Goal: Information Seeking & Learning: Compare options

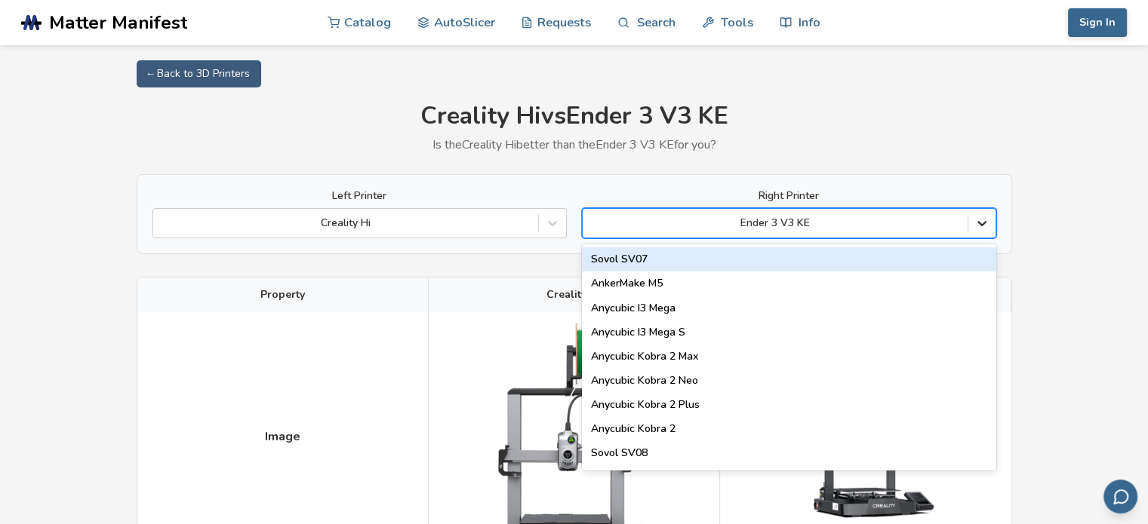
click at [980, 225] on icon at bounding box center [981, 224] width 9 height 5
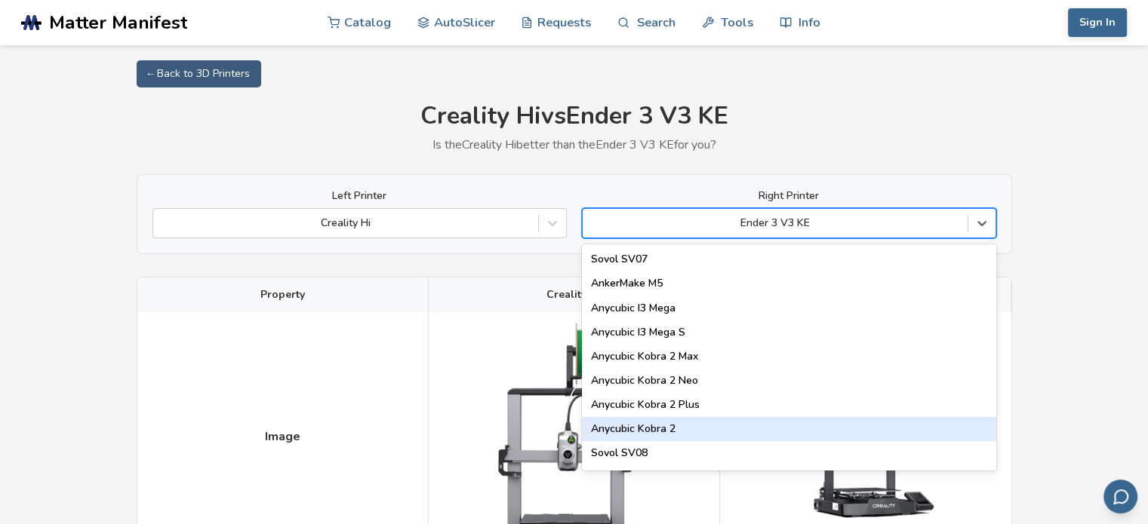
click at [773, 424] on div "Anycubic Kobra 2" at bounding box center [789, 429] width 414 height 24
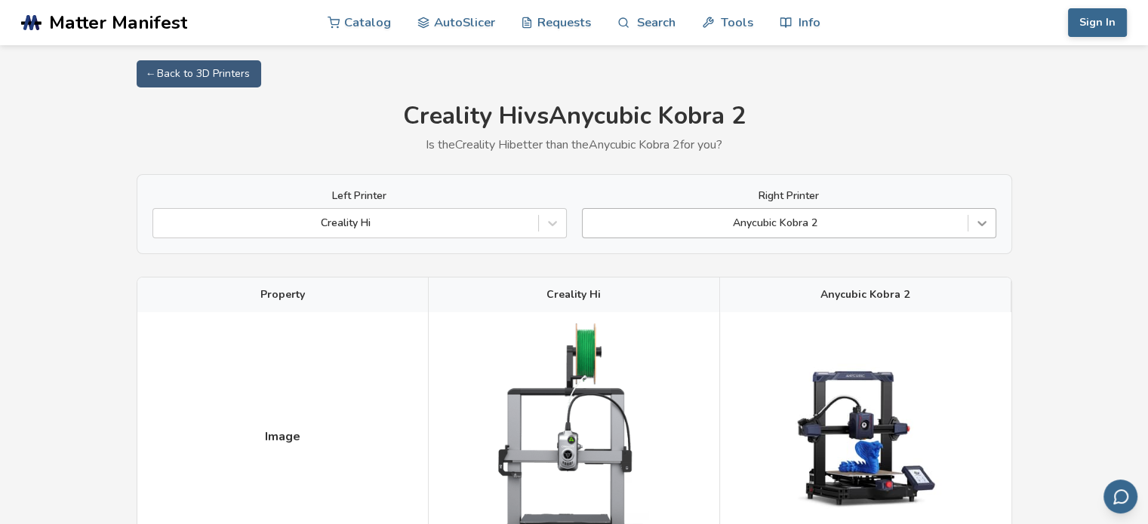
click at [980, 233] on div at bounding box center [981, 223] width 27 height 27
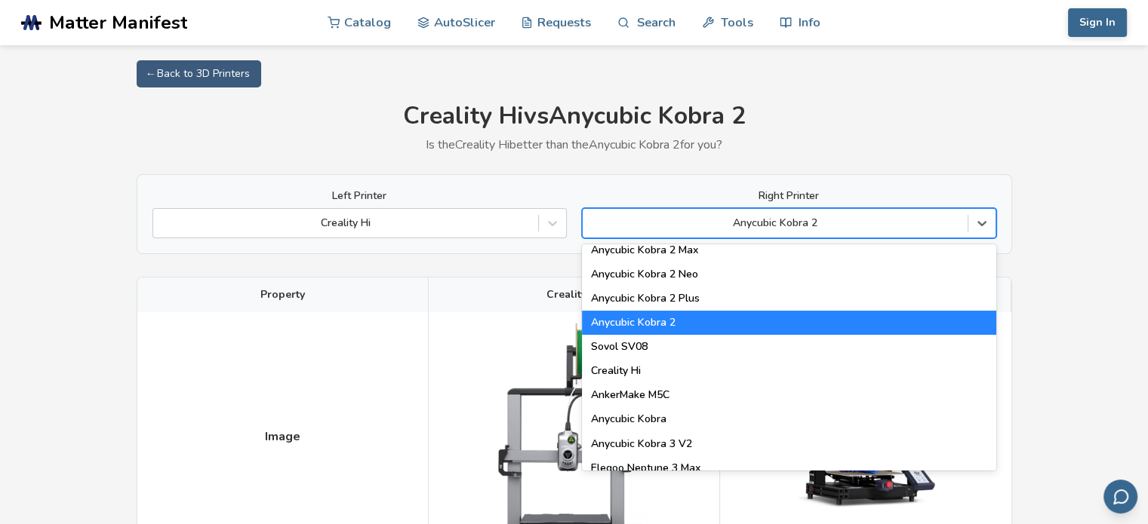
scroll to position [133, 0]
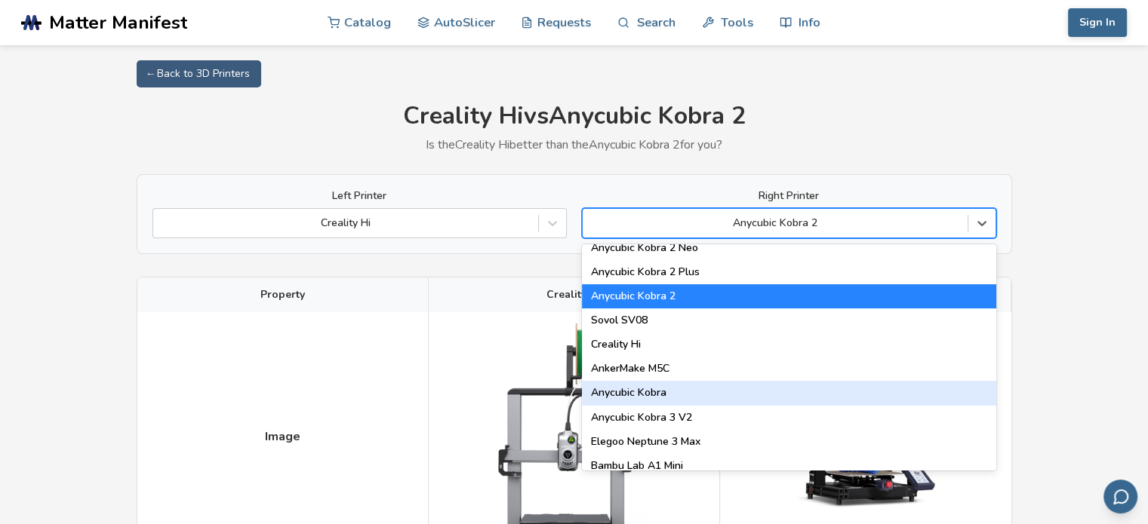
click at [812, 383] on div "Anycubic Kobra" at bounding box center [789, 393] width 414 height 24
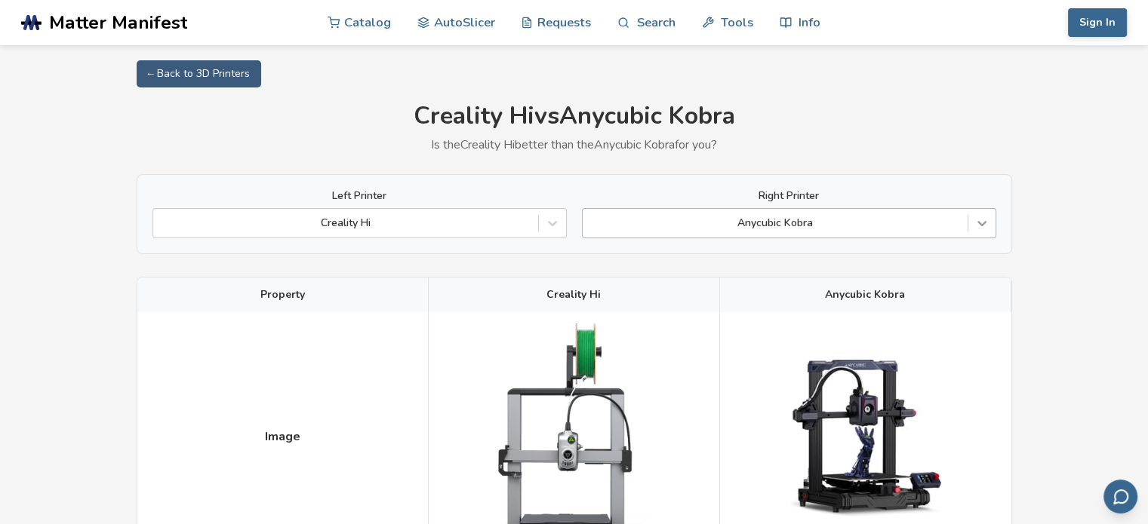
click at [988, 223] on icon at bounding box center [981, 223] width 15 height 15
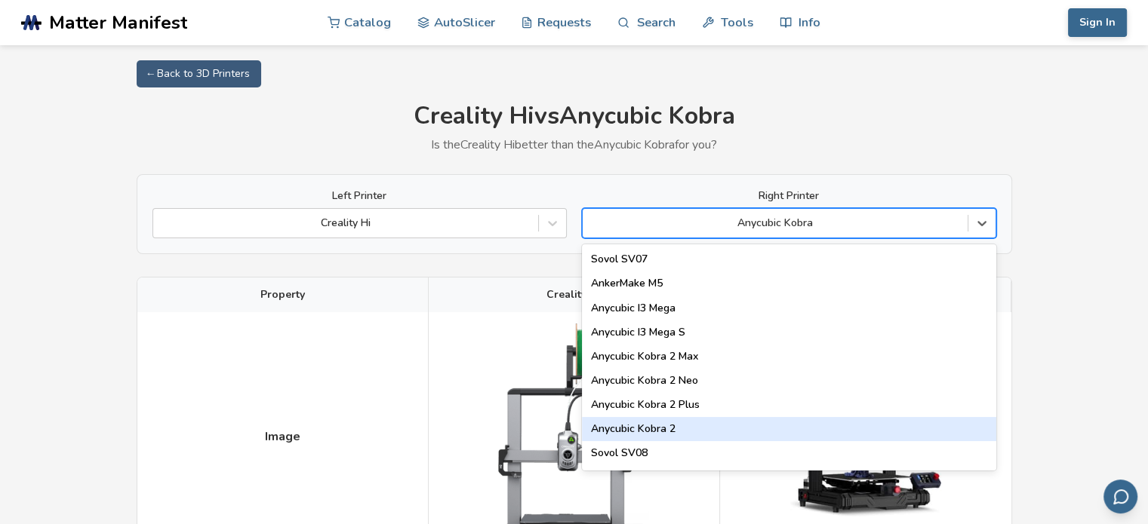
click at [764, 426] on div "Anycubic Kobra 2" at bounding box center [789, 429] width 414 height 24
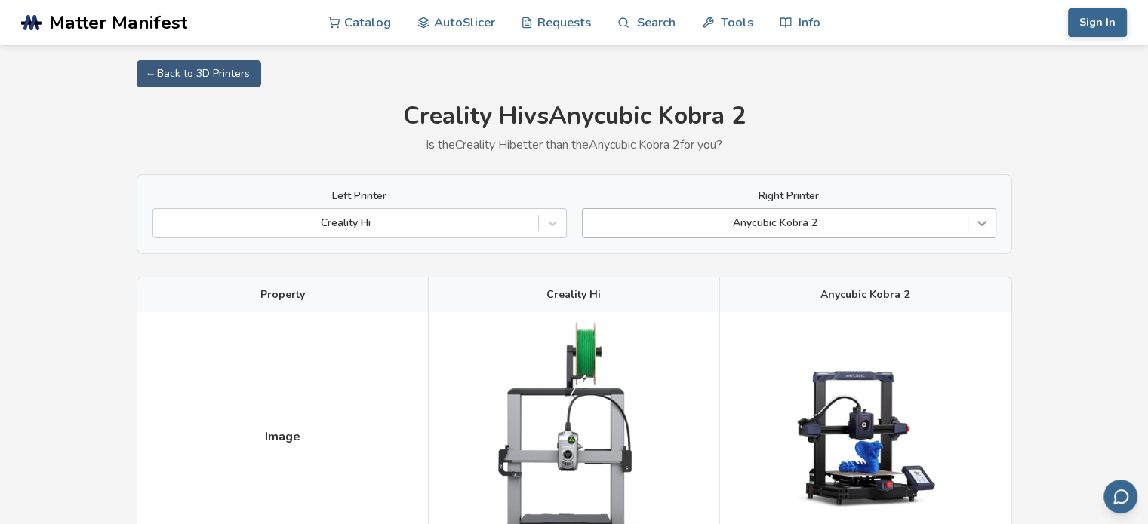
click at [981, 231] on div at bounding box center [981, 223] width 27 height 27
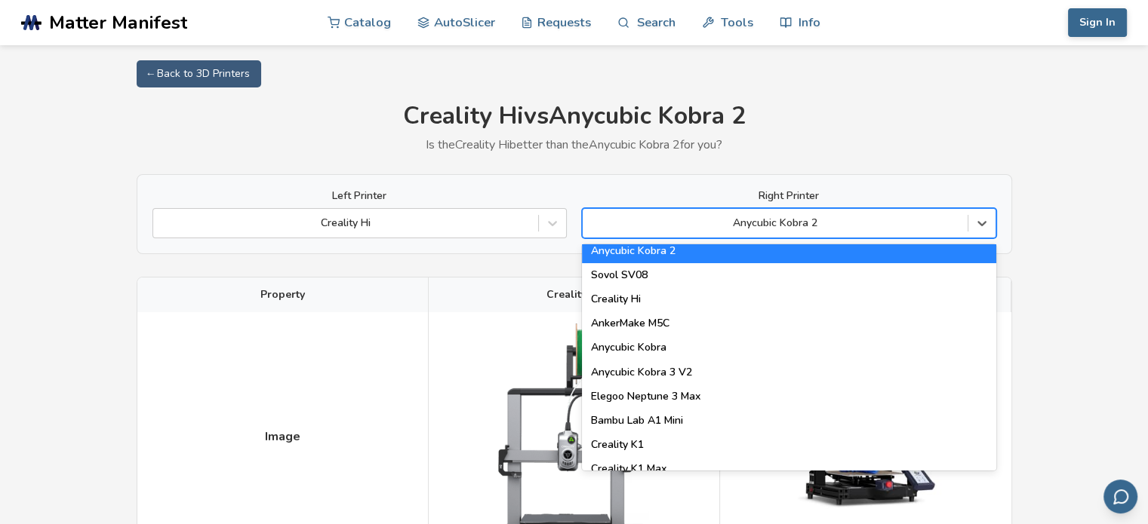
scroll to position [198, 0]
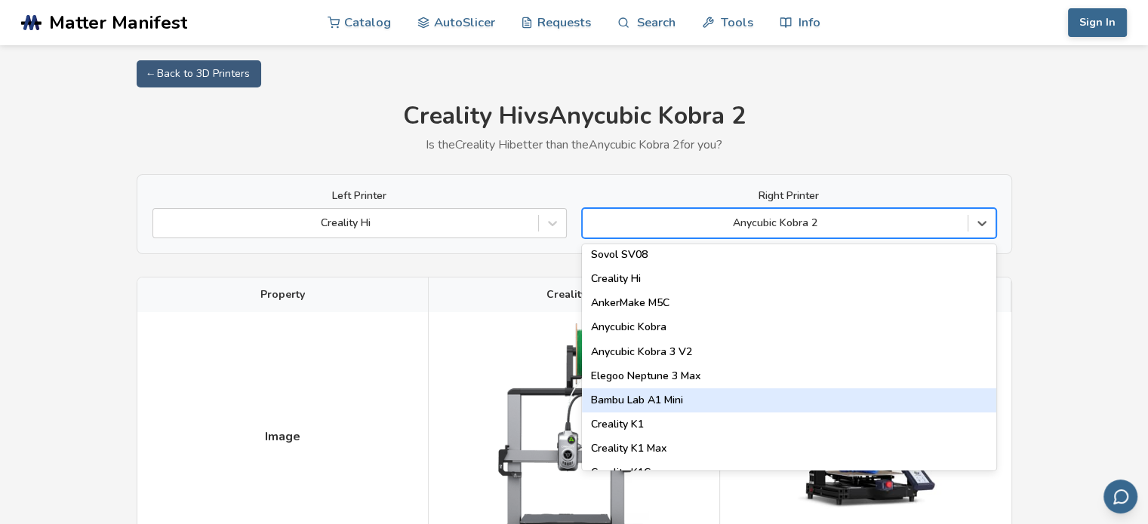
click at [872, 389] on div "Bambu Lab A1 Mini" at bounding box center [789, 401] width 414 height 24
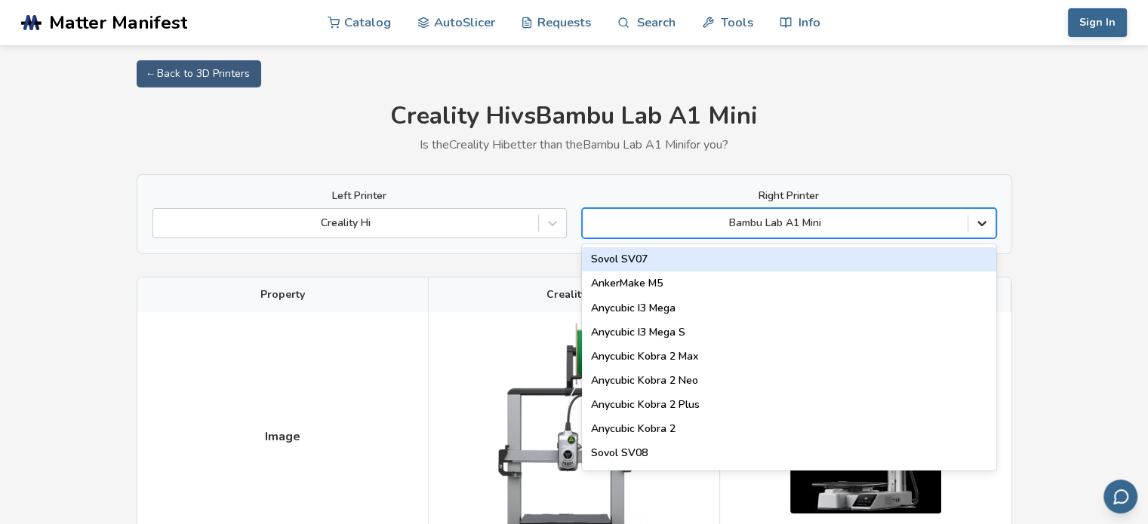
click at [981, 230] on icon at bounding box center [981, 223] width 15 height 15
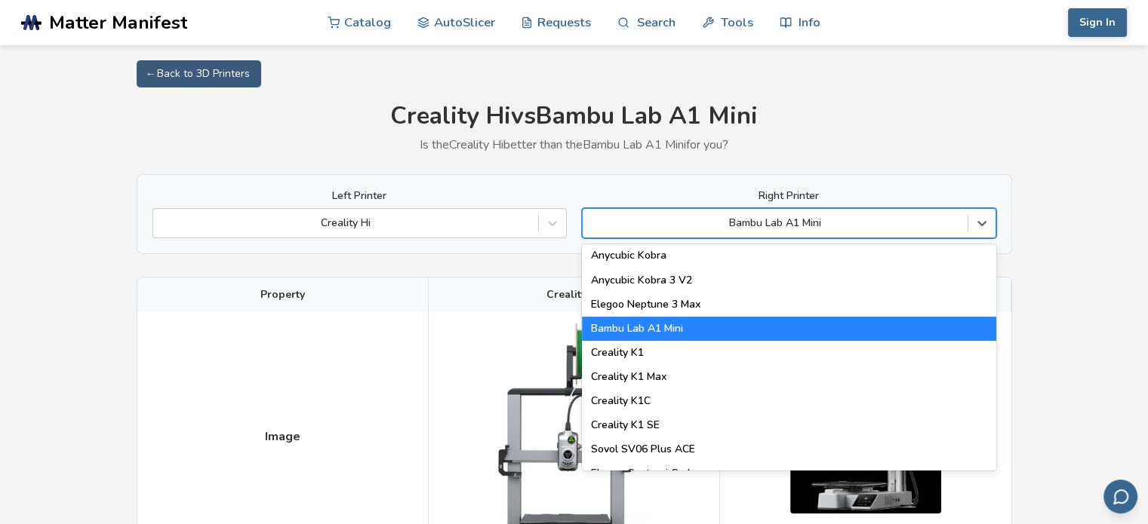
scroll to position [290, 0]
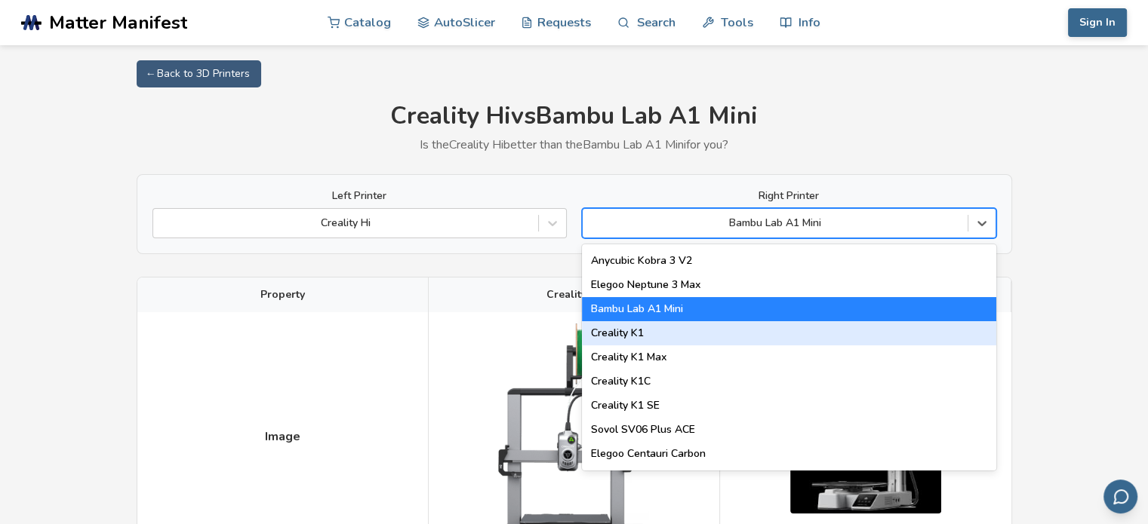
click at [650, 335] on div "Creality K1" at bounding box center [789, 333] width 414 height 24
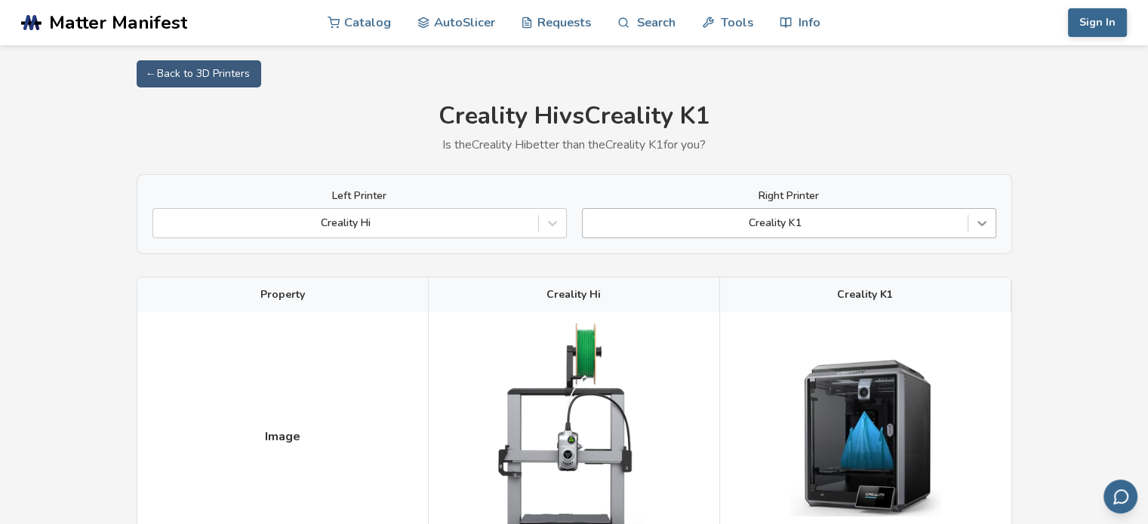
click at [978, 230] on icon at bounding box center [981, 223] width 15 height 15
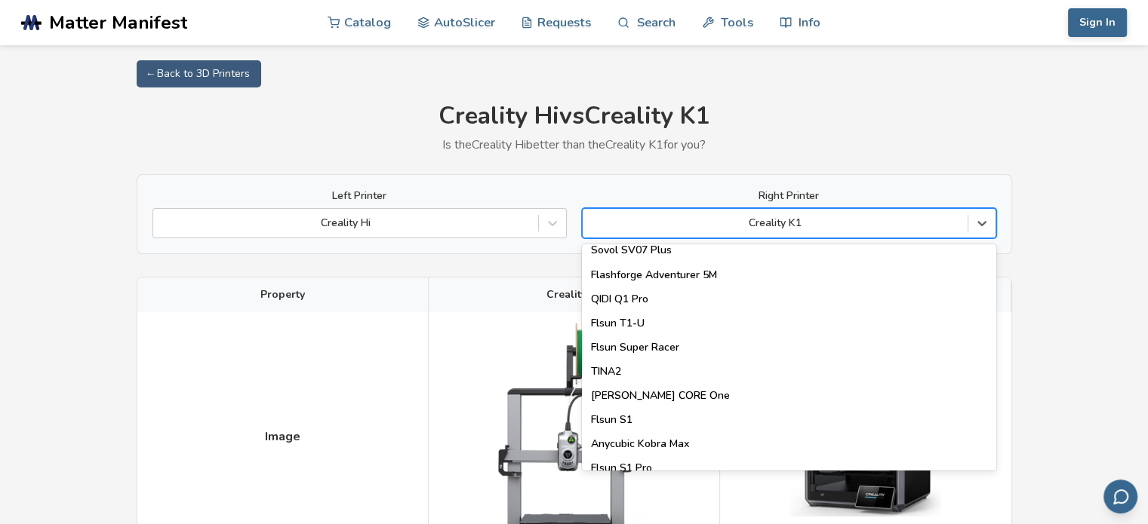
scroll to position [1935, 0]
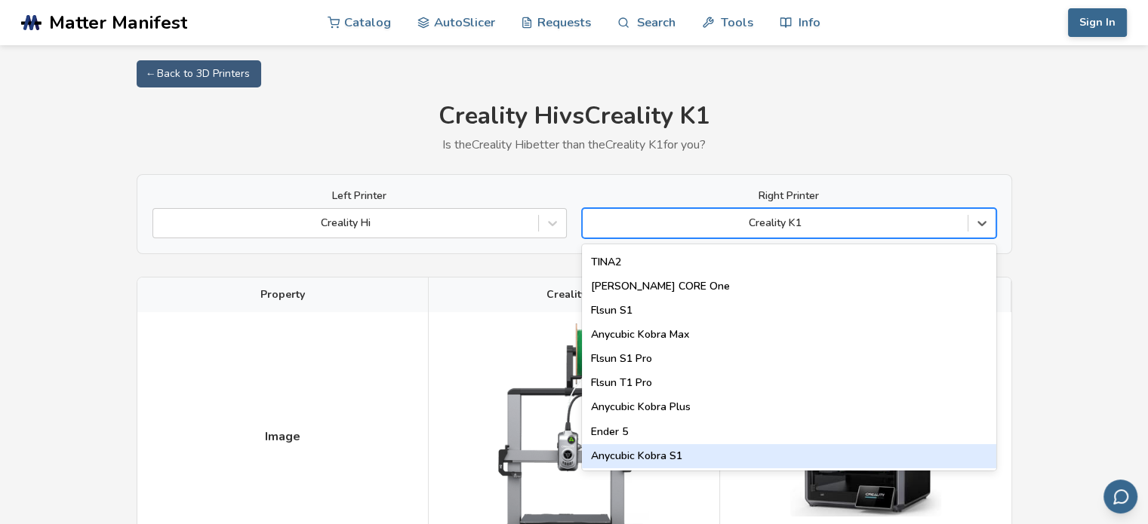
click at [689, 460] on div "Anycubic Kobra S1" at bounding box center [789, 456] width 414 height 24
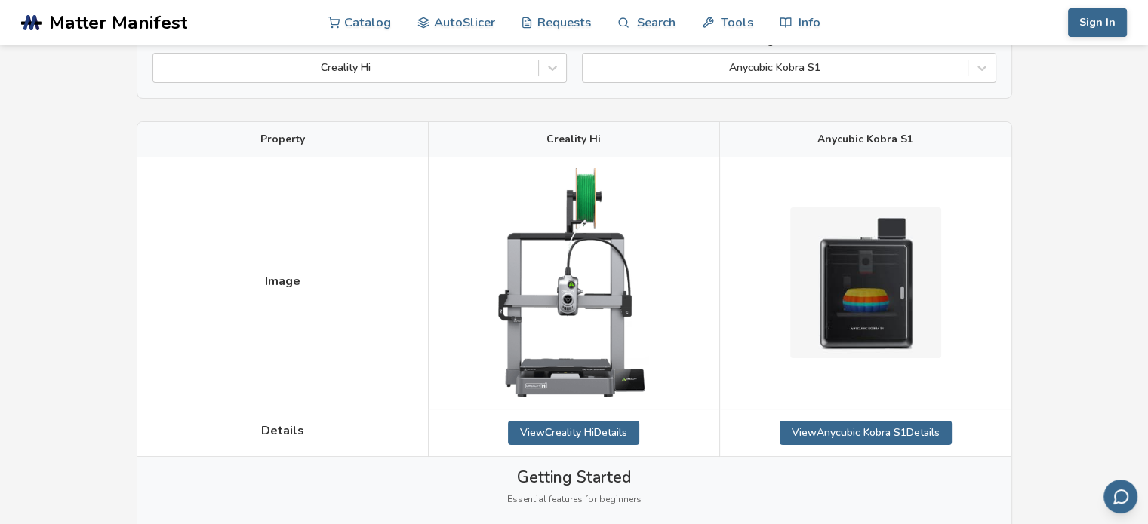
scroll to position [147, 0]
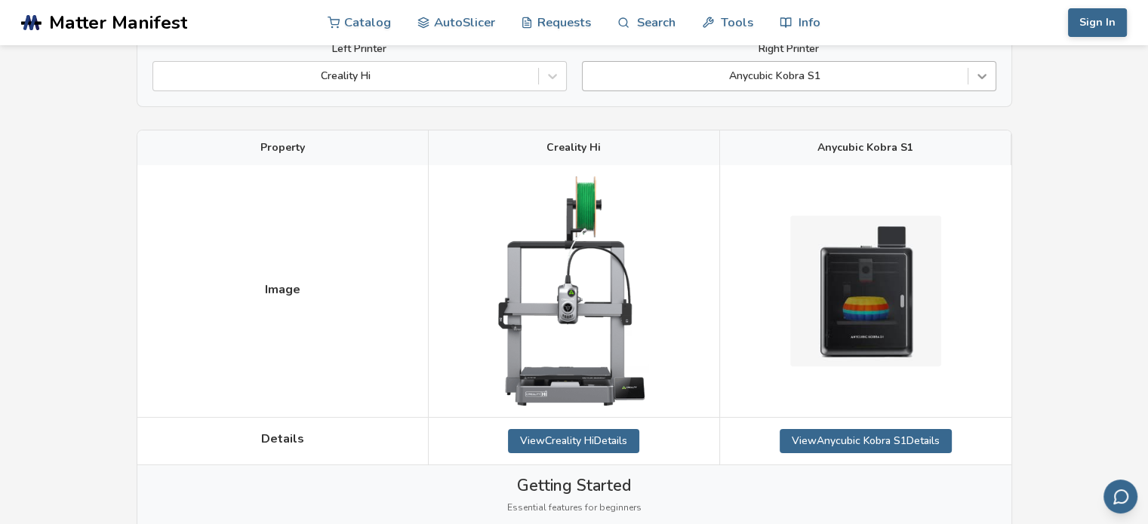
click at [990, 78] on div at bounding box center [981, 76] width 27 height 27
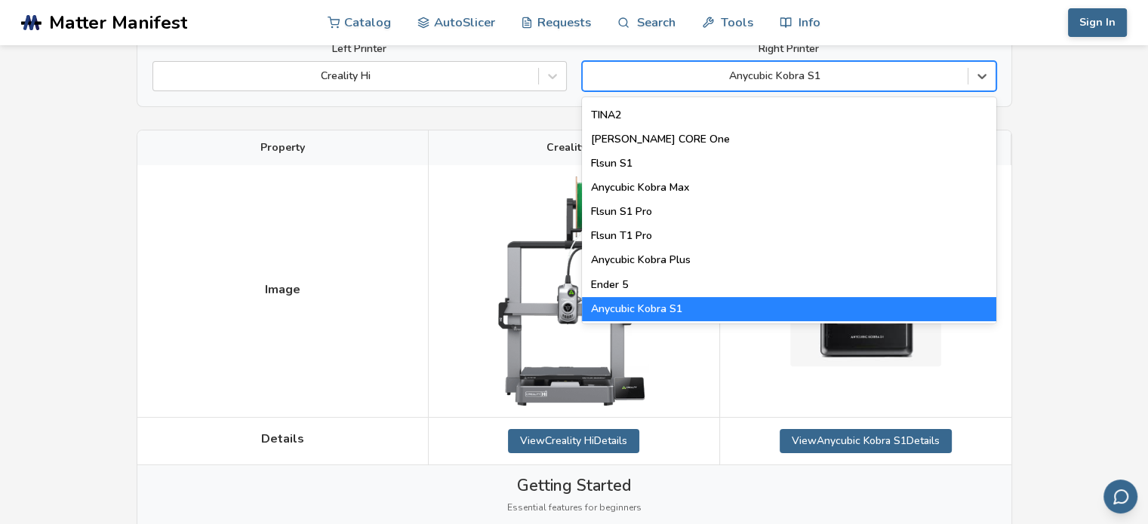
scroll to position [0, 0]
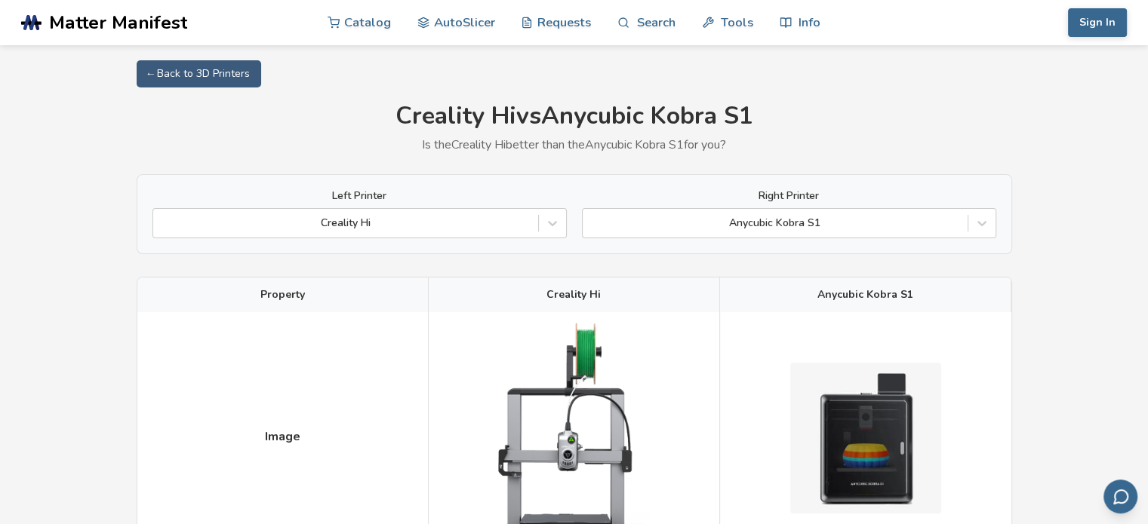
click at [579, 331] on img at bounding box center [573, 438] width 151 height 229
click at [578, 292] on span "Creality Hi" at bounding box center [573, 295] width 54 height 12
